Goal: Transaction & Acquisition: Purchase product/service

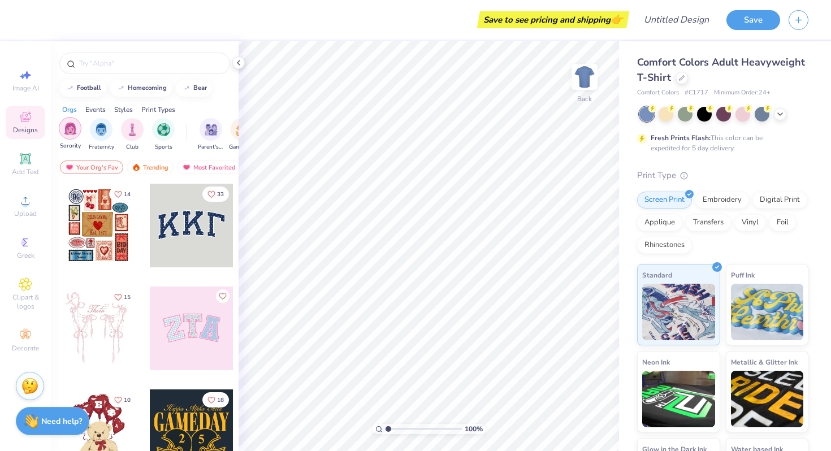
click at [77, 131] on div "filter for Sorority" at bounding box center [70, 128] width 23 height 23
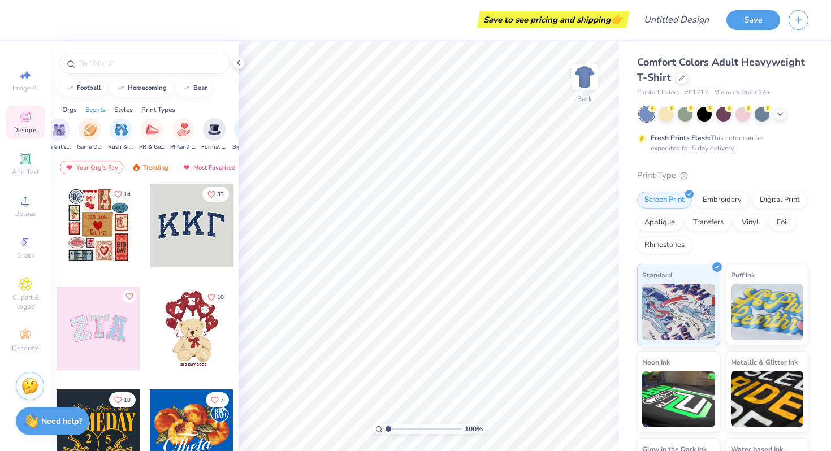
scroll to position [0, 153]
click at [717, 194] on div "Embroidery" at bounding box center [722, 198] width 54 height 17
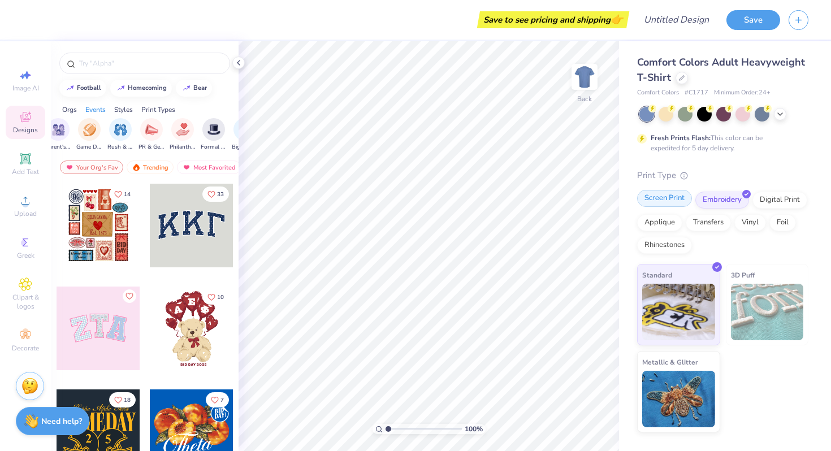
click at [645, 195] on div "Screen Print" at bounding box center [664, 198] width 55 height 17
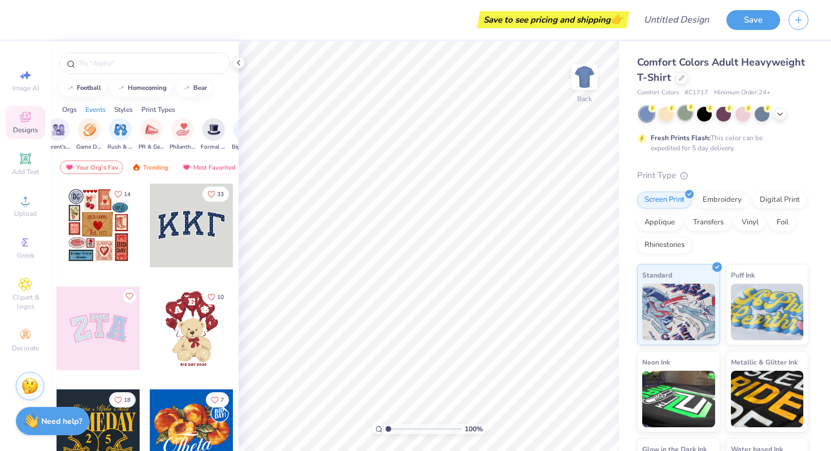
click at [681, 113] on div at bounding box center [685, 113] width 15 height 15
click at [661, 112] on div at bounding box center [665, 113] width 15 height 15
click at [102, 67] on input "text" at bounding box center [150, 63] width 145 height 11
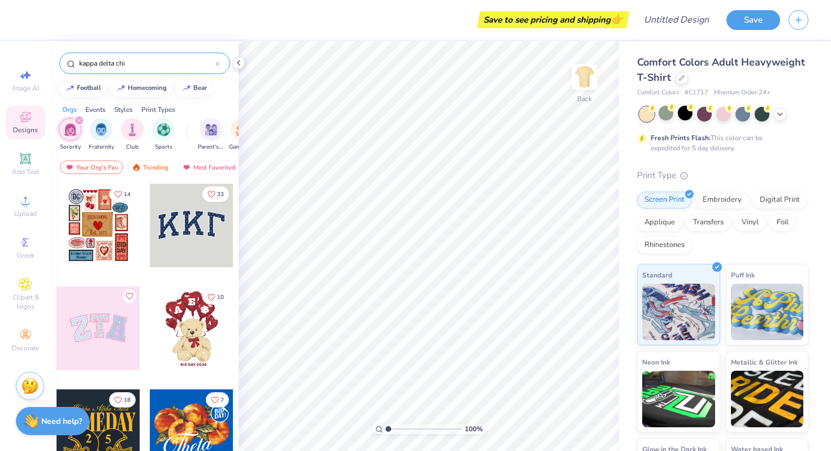
type input "kappa delta chi"
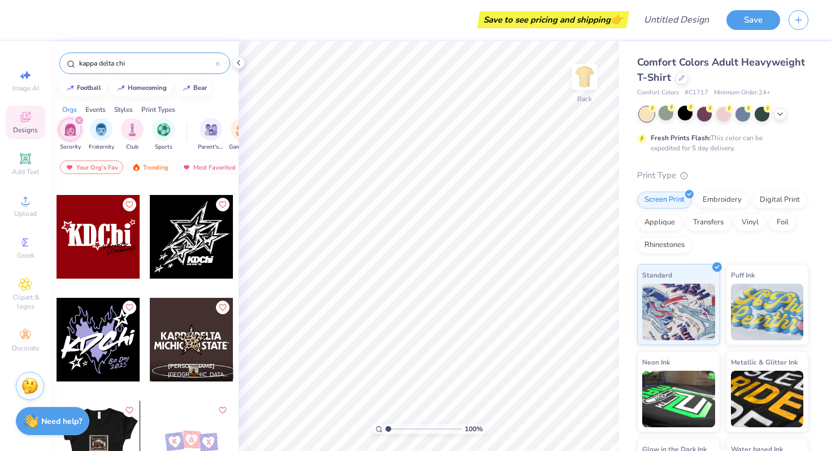
scroll to position [0, 0]
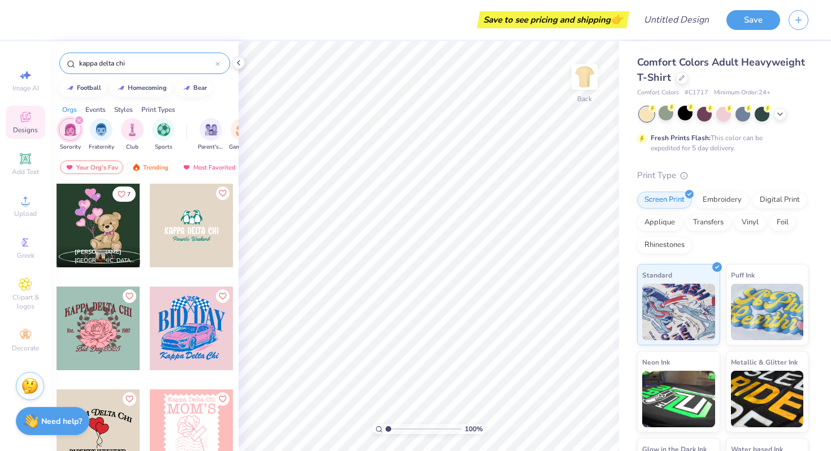
click at [194, 227] on div at bounding box center [192, 226] width 84 height 84
